Goal: Complete application form

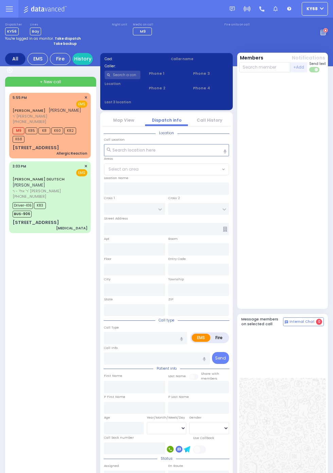
click at [16, 133] on span "M9" at bounding box center [19, 130] width 12 height 7
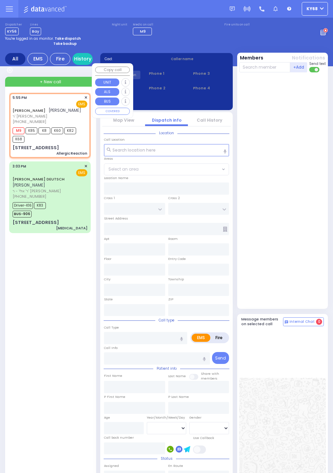
select select
type input "Allergic Reaction"
radio input "true"
type input "[PERSON_NAME]"
type input "SOFER"
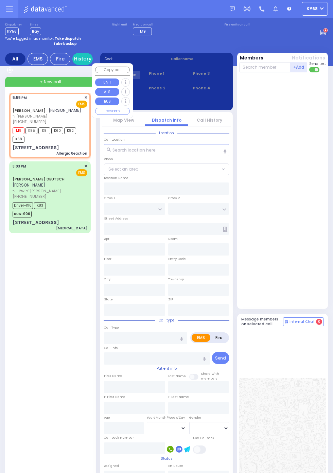
select select
type input "17:55"
type input "17:56"
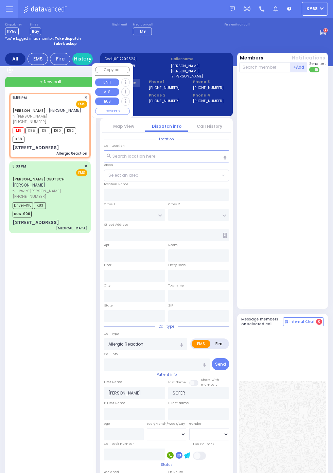
type input "[GEOGRAPHIC_DATA]"
type input "[STREET_ADDRESS]"
type input "201"
type input "[PERSON_NAME]"
type input "[US_STATE]"
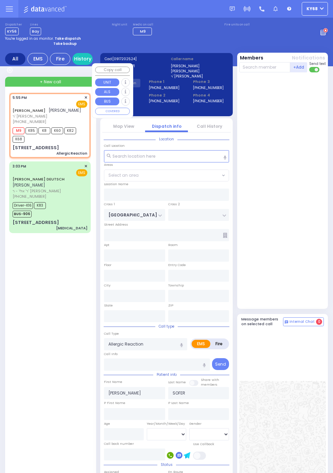
type input "10950"
select select "SECTION 5"
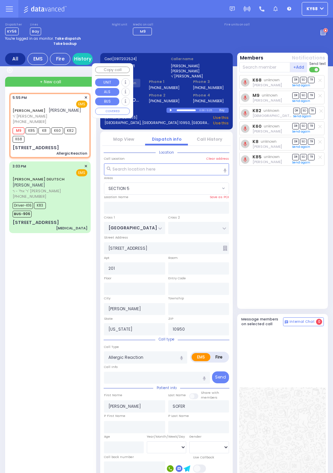
click at [308, 255] on div "K68 unknown [PERSON_NAME] DR SO TR Send again" at bounding box center [283, 190] width 88 height 231
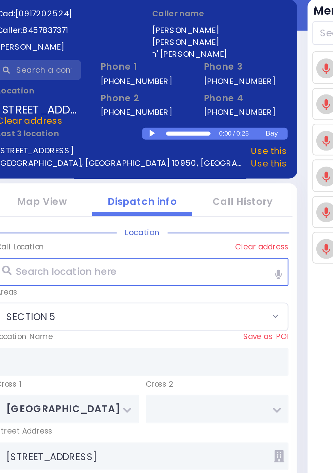
click at [170, 110] on div at bounding box center [172, 110] width 4 height 3
